Goal: Task Accomplishment & Management: Complete application form

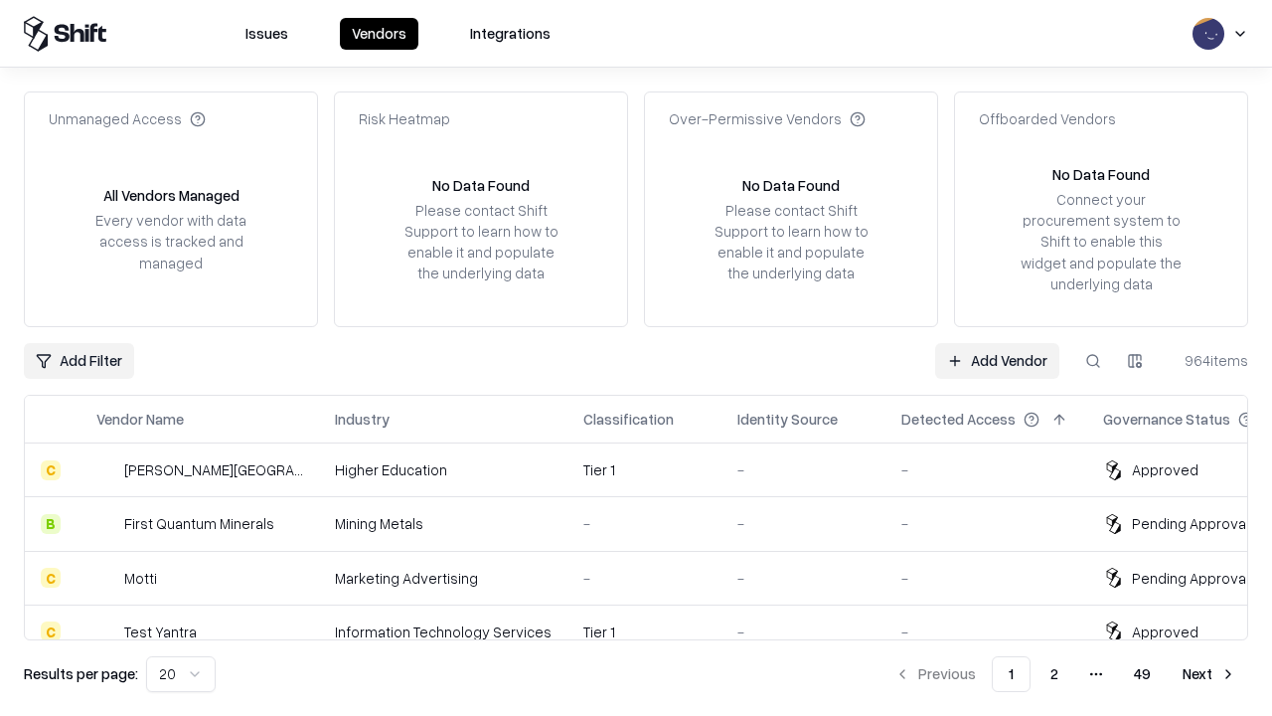
click at [997, 360] on link "Add Vendor" at bounding box center [997, 361] width 124 height 36
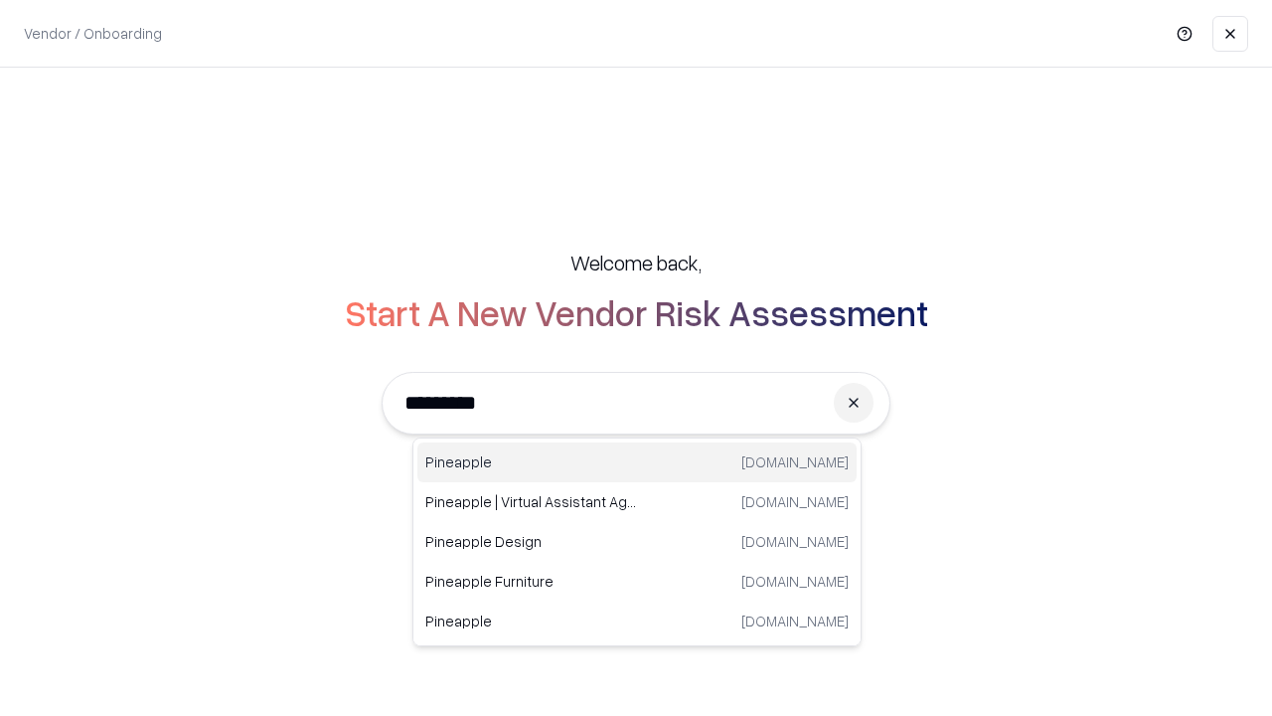
click at [637, 462] on div "Pineapple [DOMAIN_NAME]" at bounding box center [636, 462] width 439 height 40
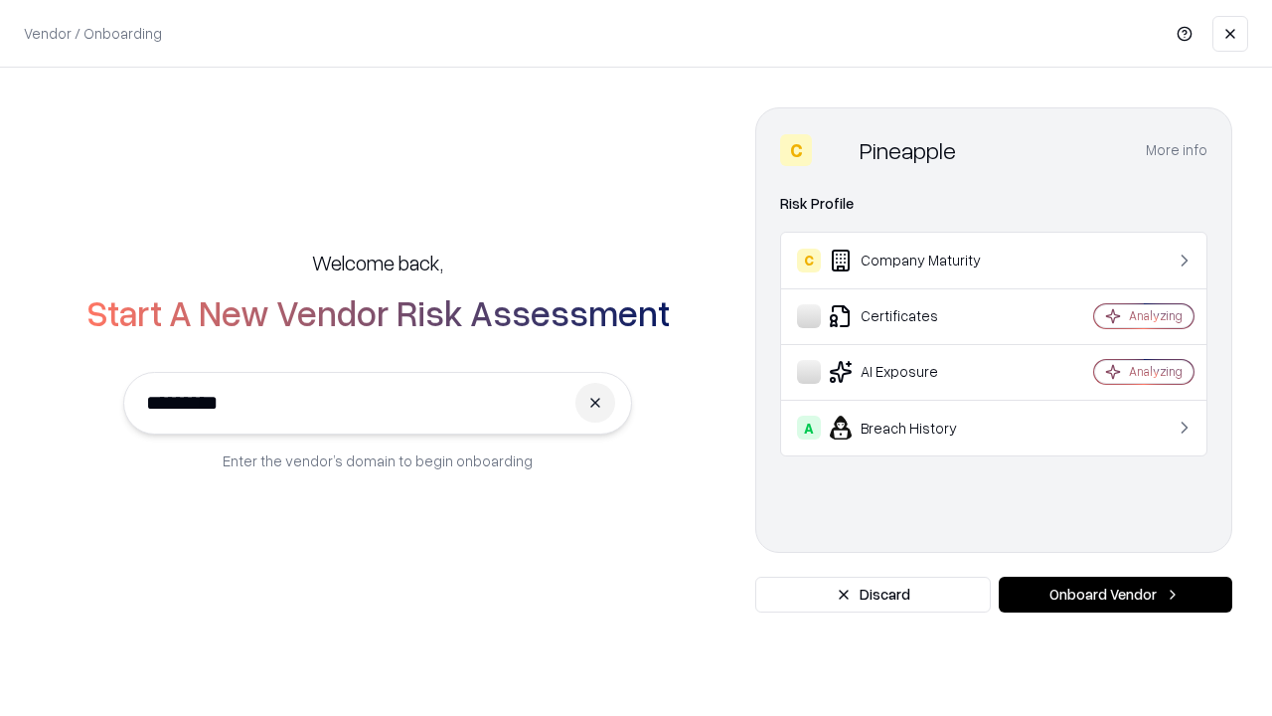
type input "*********"
click at [1115, 594] on button "Onboard Vendor" at bounding box center [1116, 594] width 234 height 36
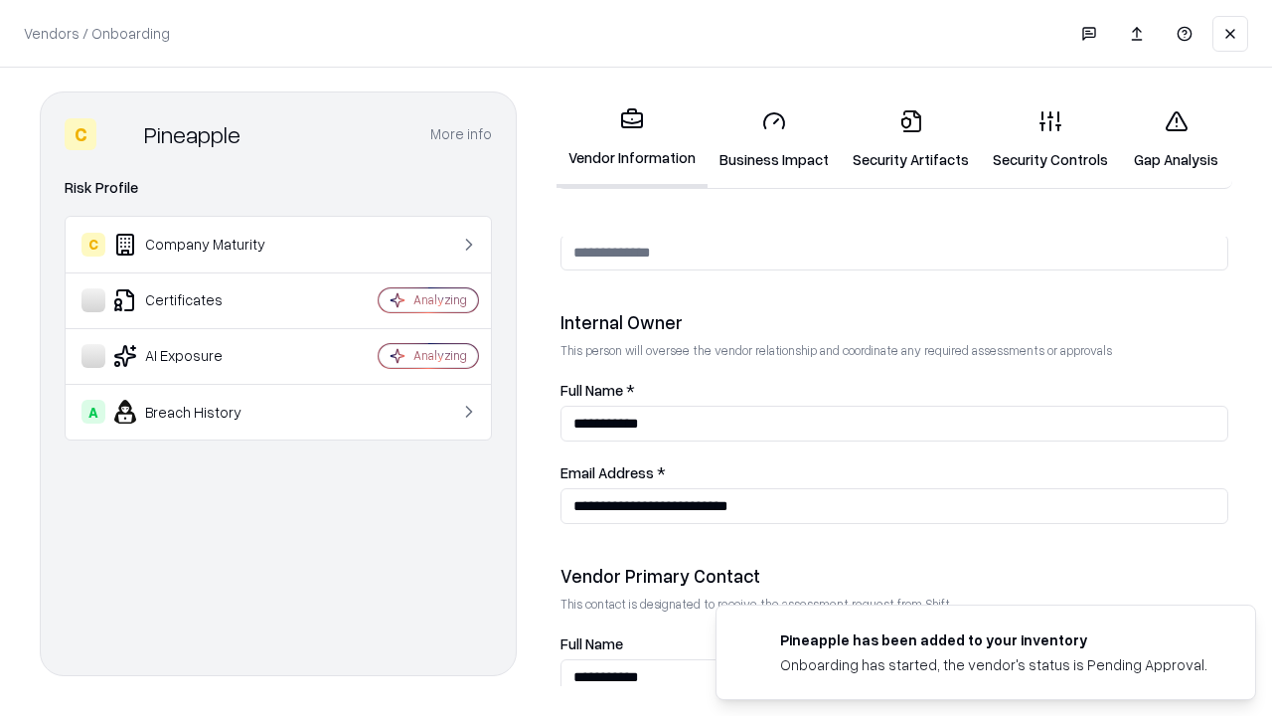
scroll to position [1030, 0]
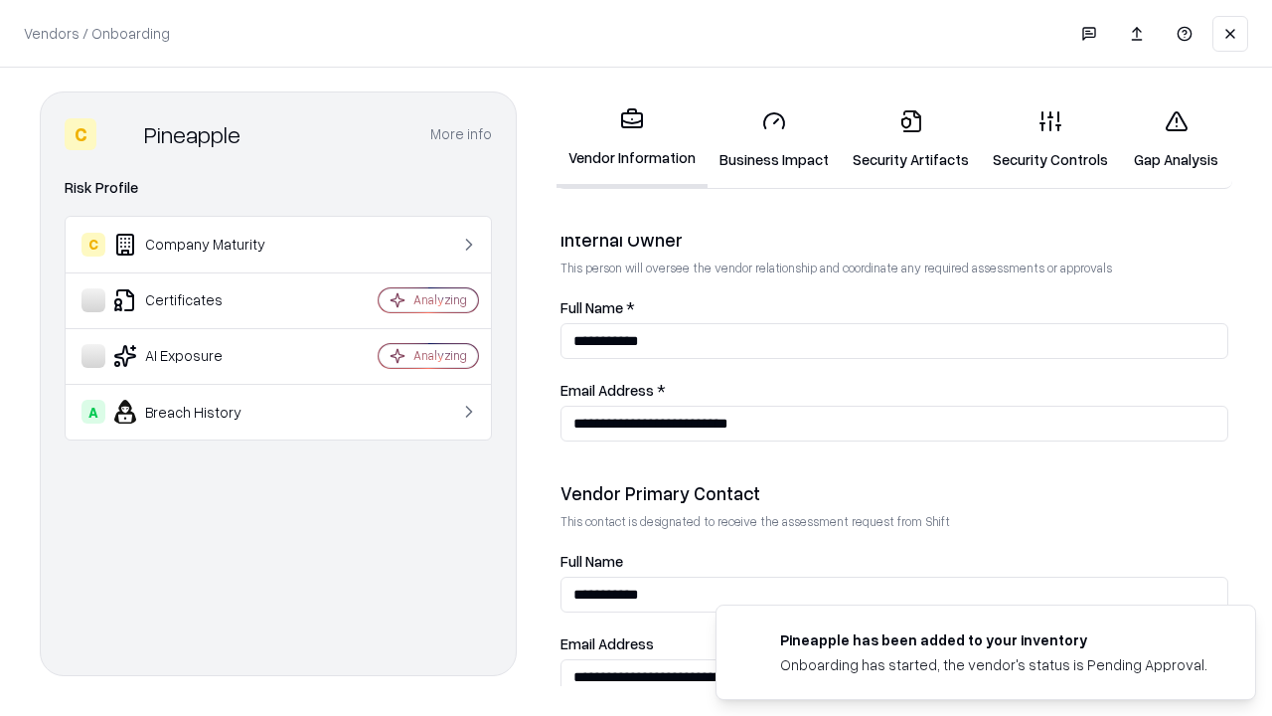
click at [774, 139] on link "Business Impact" at bounding box center [774, 139] width 133 height 92
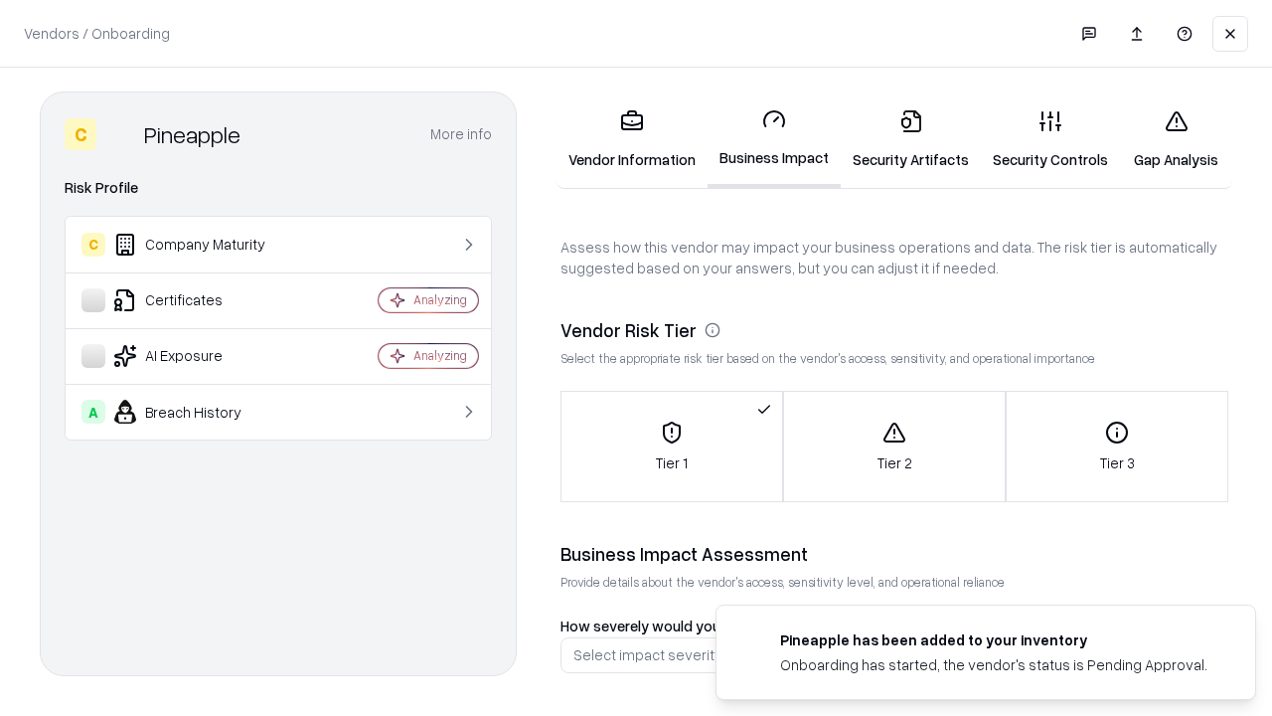
click at [910, 139] on link "Security Artifacts" at bounding box center [911, 139] width 140 height 92
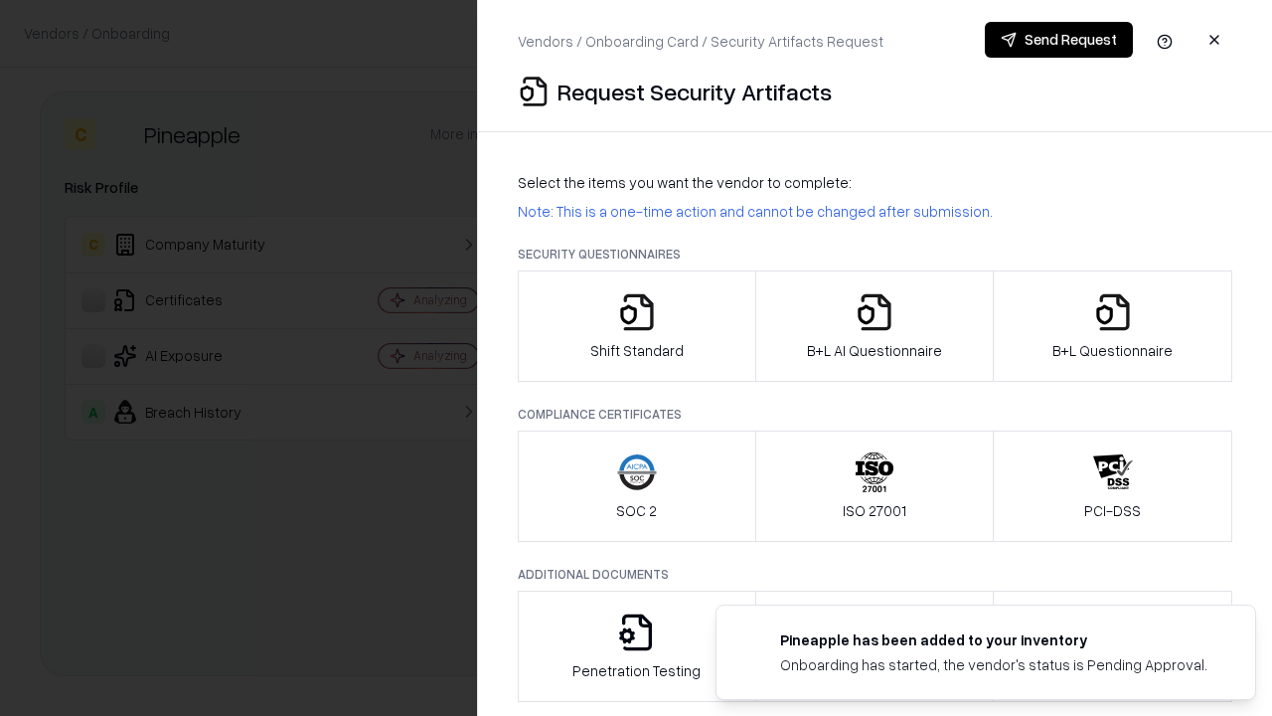
click at [636, 326] on icon "button" at bounding box center [637, 312] width 40 height 40
click at [1058, 40] on button "Send Request" at bounding box center [1059, 40] width 148 height 36
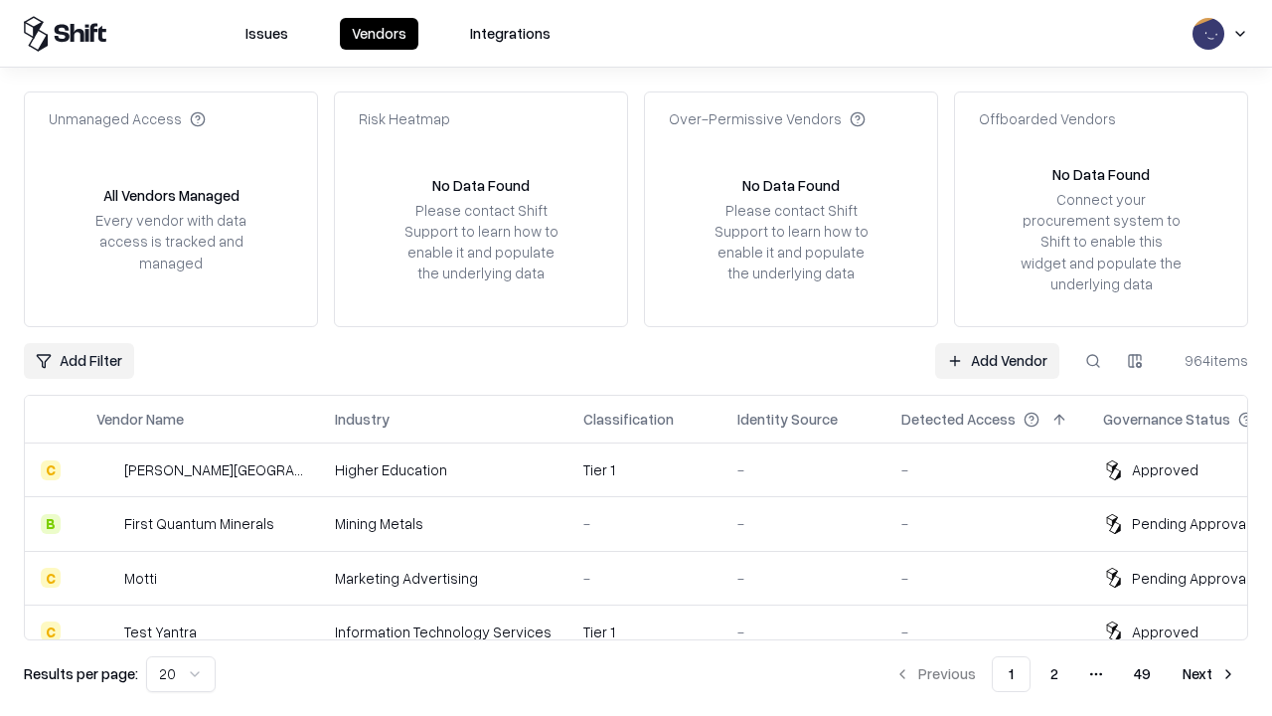
click at [997, 360] on link "Add Vendor" at bounding box center [997, 361] width 124 height 36
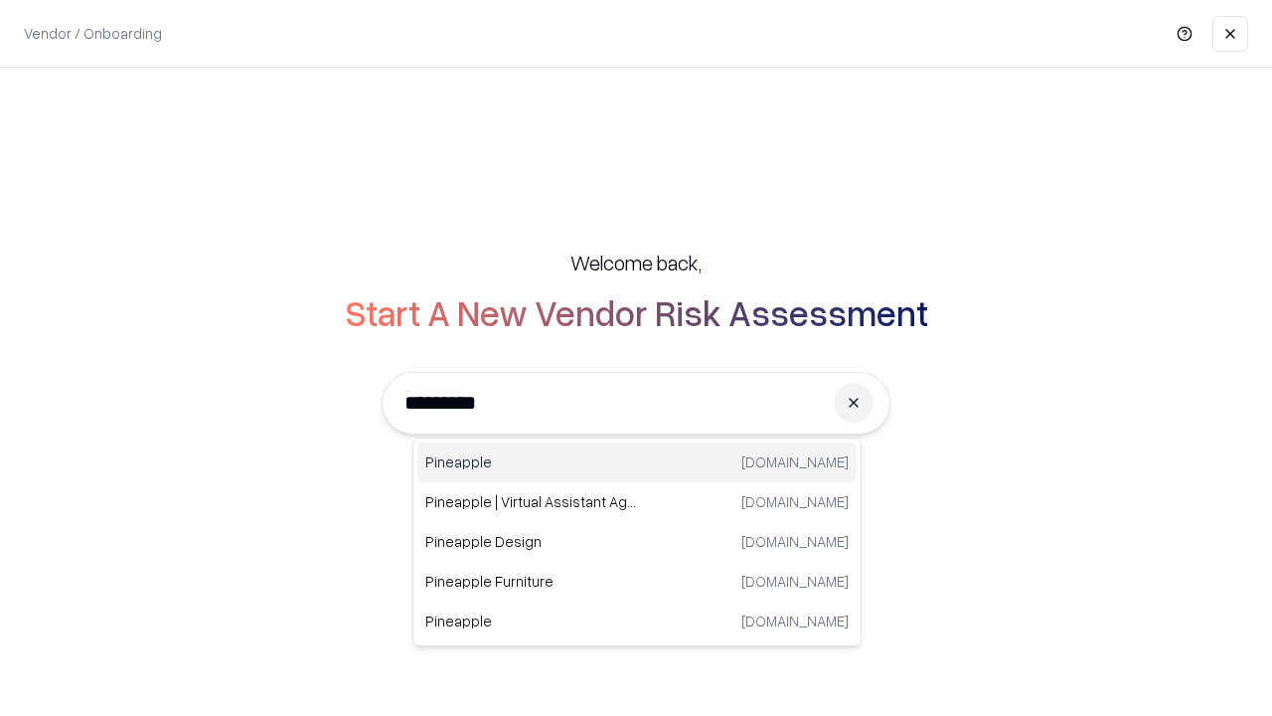
click at [637, 462] on div "Pineapple [DOMAIN_NAME]" at bounding box center [636, 462] width 439 height 40
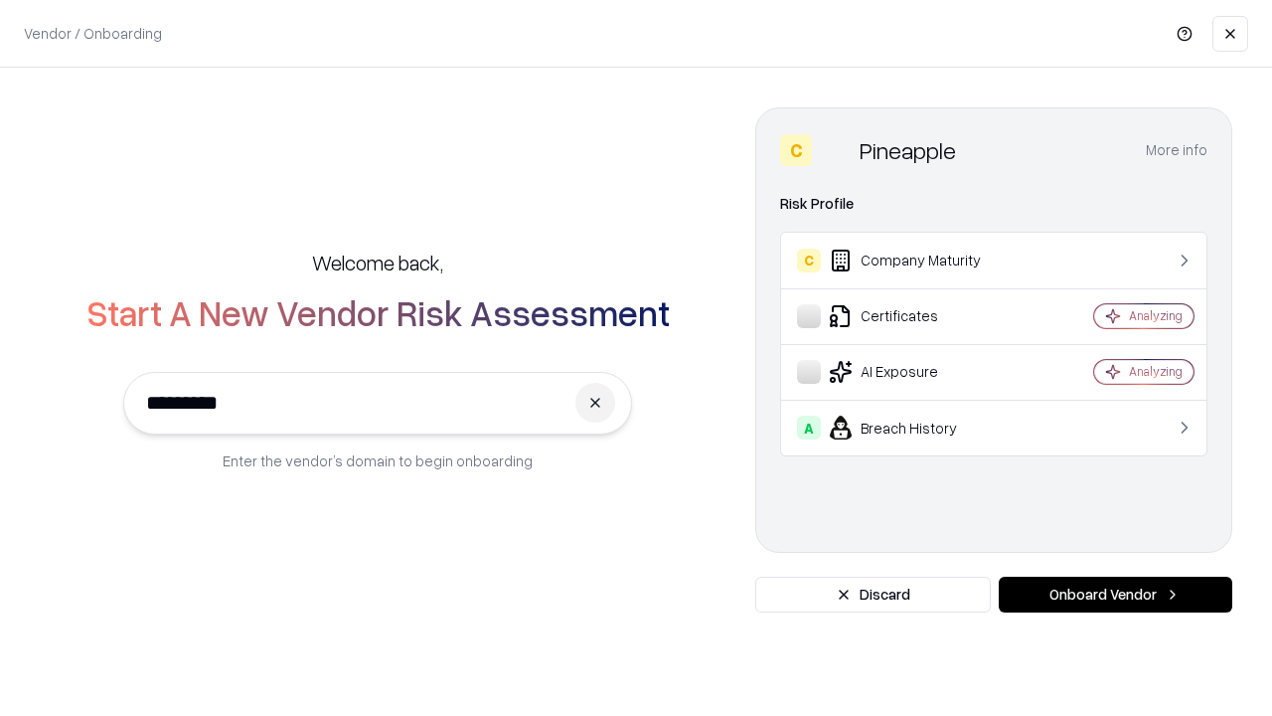
type input "*********"
click at [1115, 594] on button "Onboard Vendor" at bounding box center [1116, 594] width 234 height 36
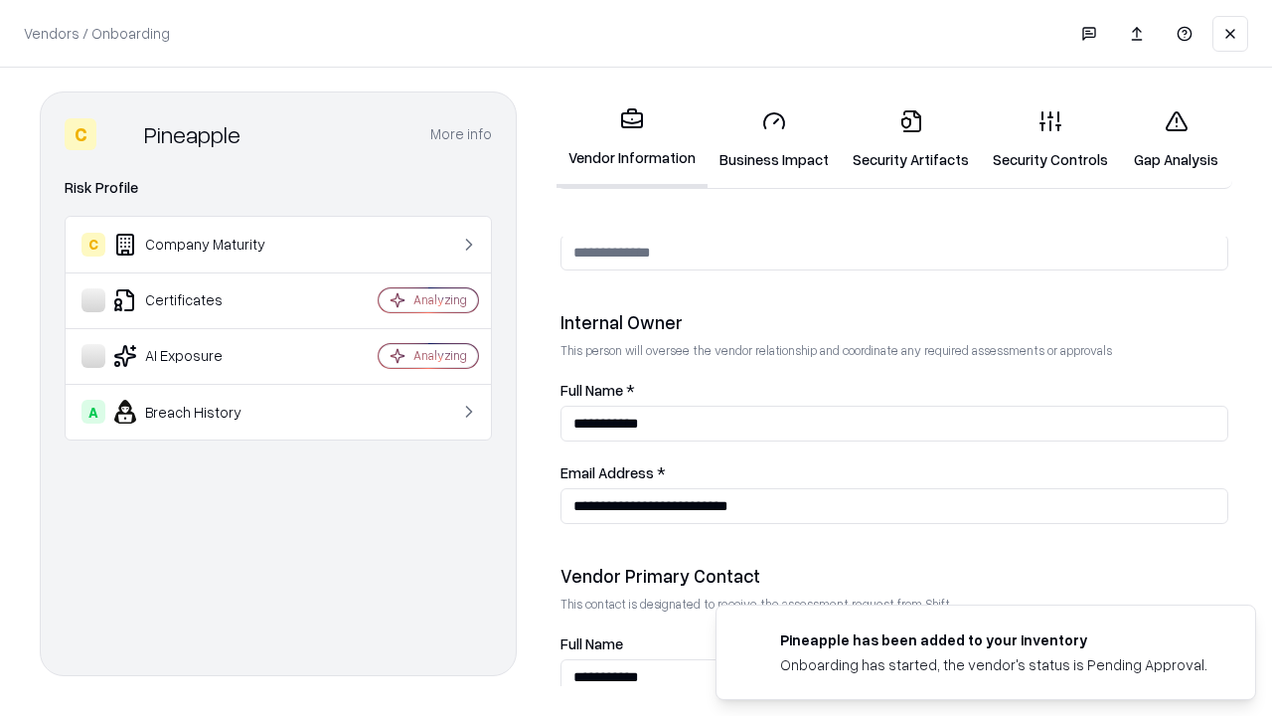
scroll to position [1030, 0]
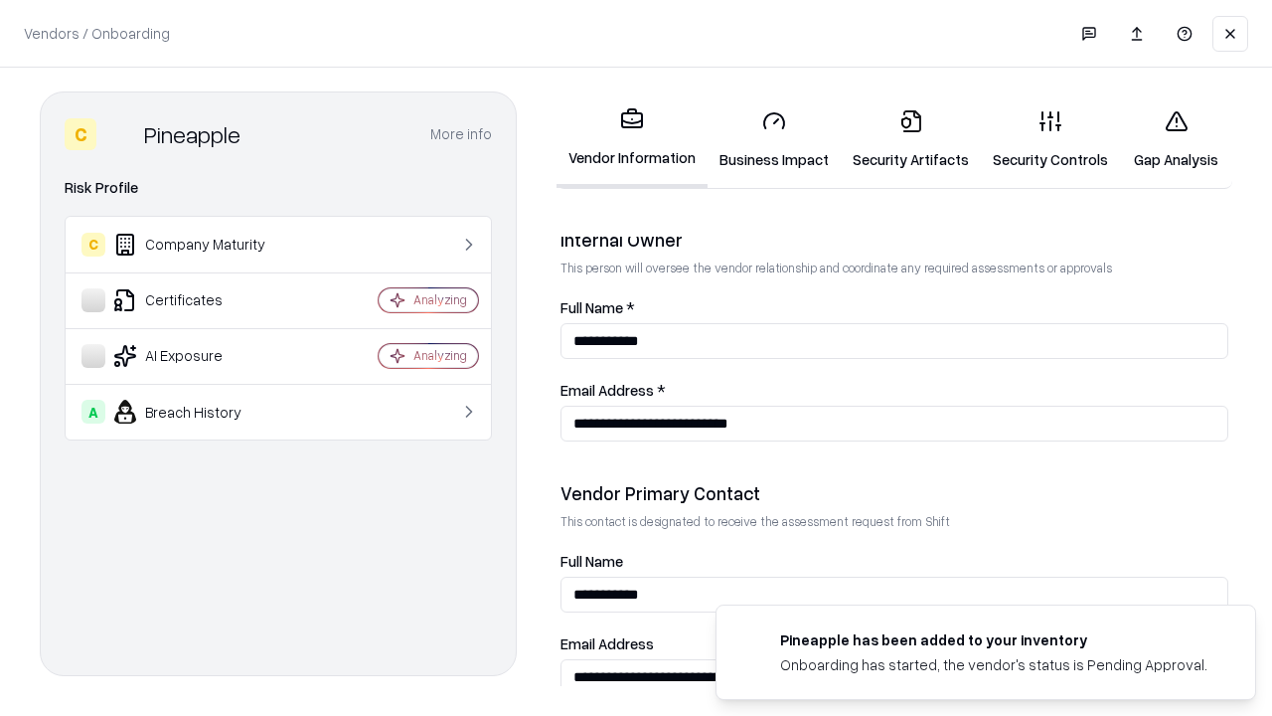
click at [1176, 139] on link "Gap Analysis" at bounding box center [1176, 139] width 112 height 92
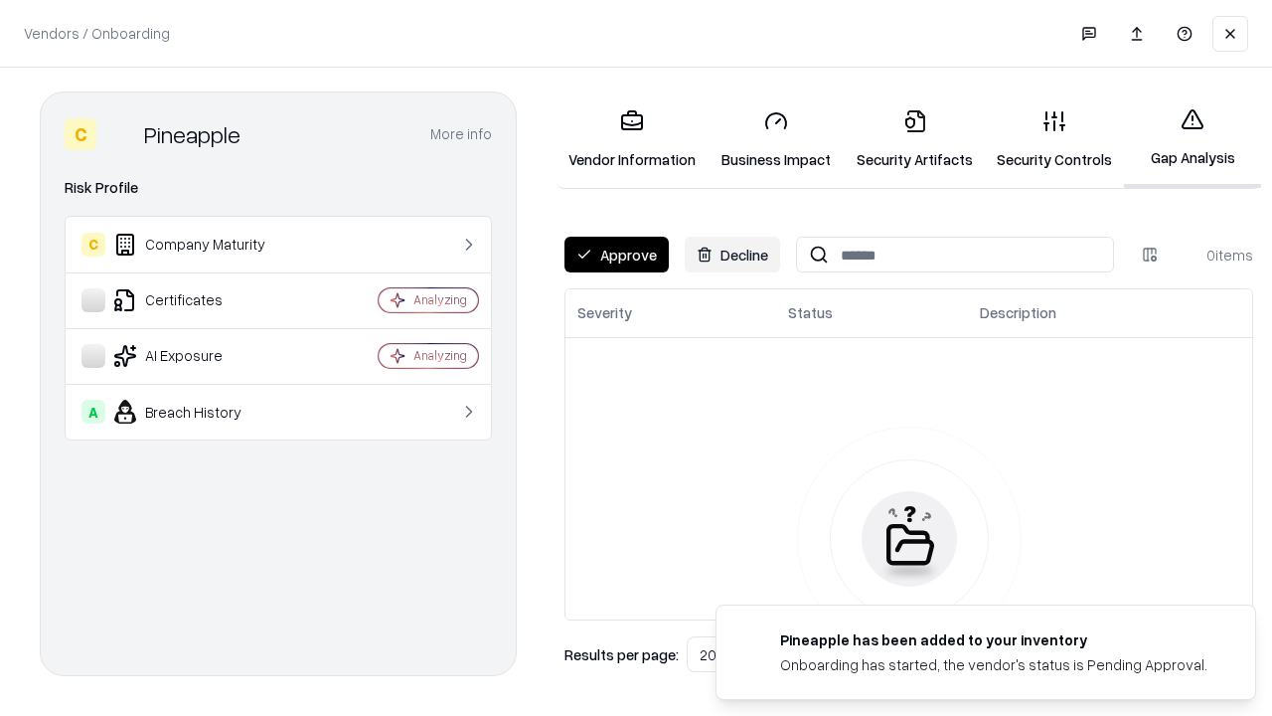
click at [616, 254] on button "Approve" at bounding box center [617, 255] width 104 height 36
